Goal: Information Seeking & Learning: Learn about a topic

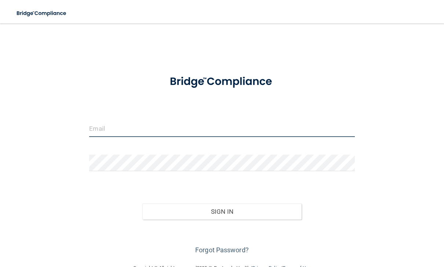
click at [95, 126] on input "email" at bounding box center [221, 128] width 265 height 17
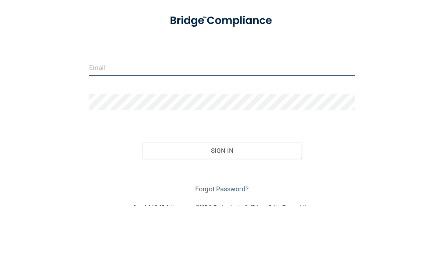
type input "[EMAIL_ADDRESS][DOMAIN_NAME]"
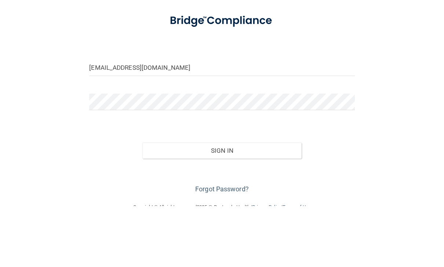
click at [222, 203] on button "Sign In" at bounding box center [221, 211] width 159 height 16
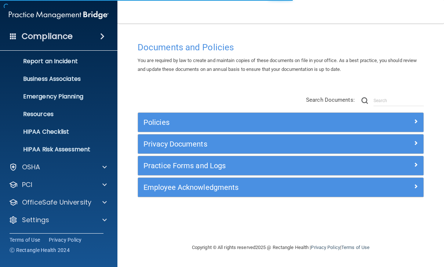
scroll to position [38, 0]
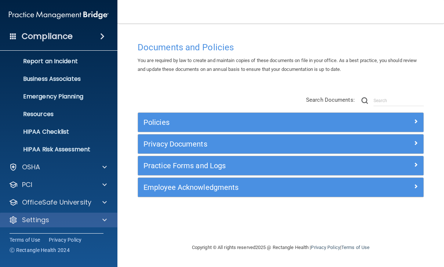
click at [29, 218] on p "Settings" at bounding box center [35, 220] width 27 height 9
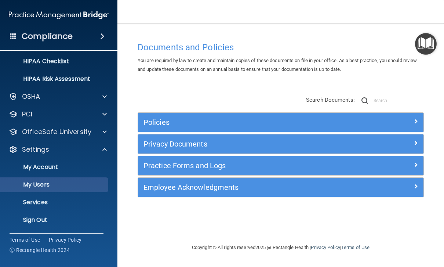
click at [31, 184] on p "My Users" at bounding box center [55, 184] width 100 height 7
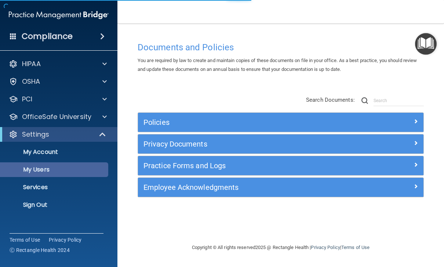
select select "20"
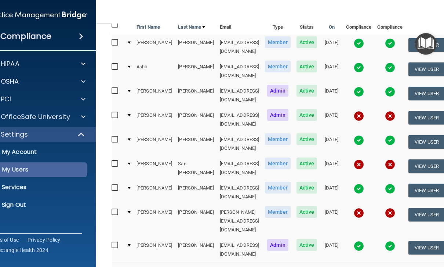
scroll to position [0, 3]
click at [436, 111] on button "View User" at bounding box center [427, 118] width 36 height 14
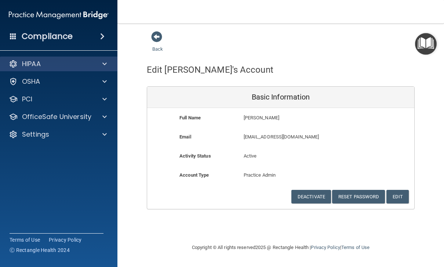
click at [25, 62] on p "HIPAA" at bounding box center [31, 63] width 19 height 9
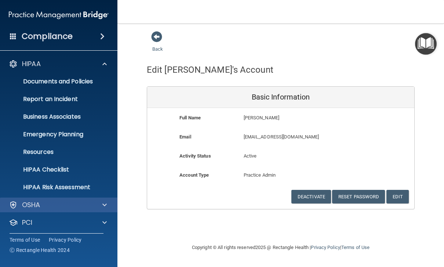
click at [25, 203] on p "OSHA" at bounding box center [31, 204] width 18 height 9
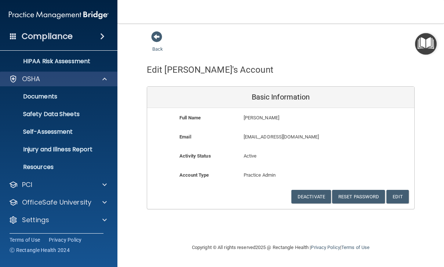
scroll to position [126, 0]
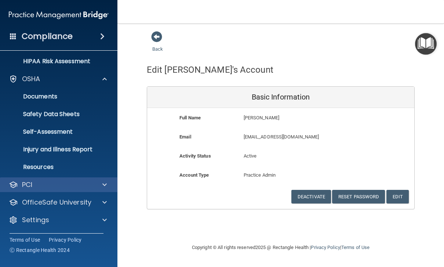
click at [23, 187] on p "PCI" at bounding box center [27, 184] width 10 height 9
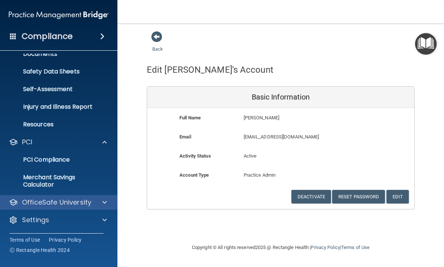
click at [27, 207] on p "OfficeSafe University" at bounding box center [56, 202] width 69 height 9
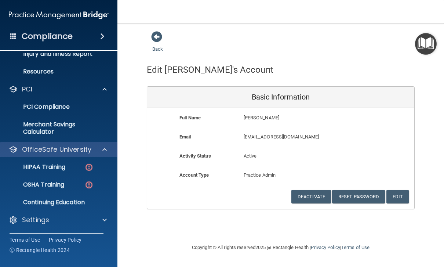
scroll to position [221, 0]
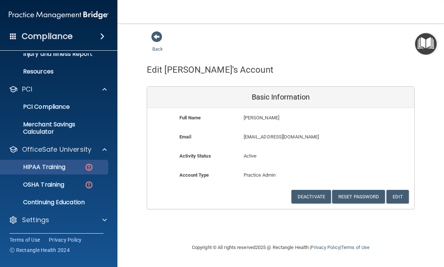
click at [32, 169] on p "HIPAA Training" at bounding box center [35, 166] width 61 height 7
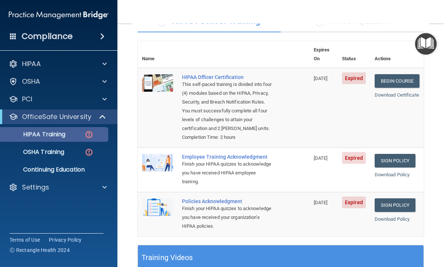
scroll to position [58, 0]
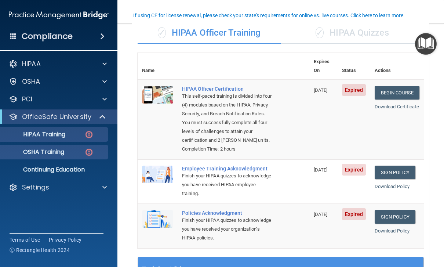
click at [39, 155] on p "OSHA Training" at bounding box center [34, 151] width 59 height 7
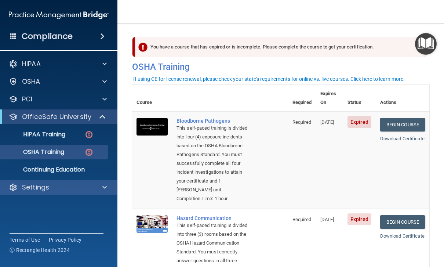
click at [108, 191] on div at bounding box center [103, 187] width 18 height 9
